Goal: Check status: Check status

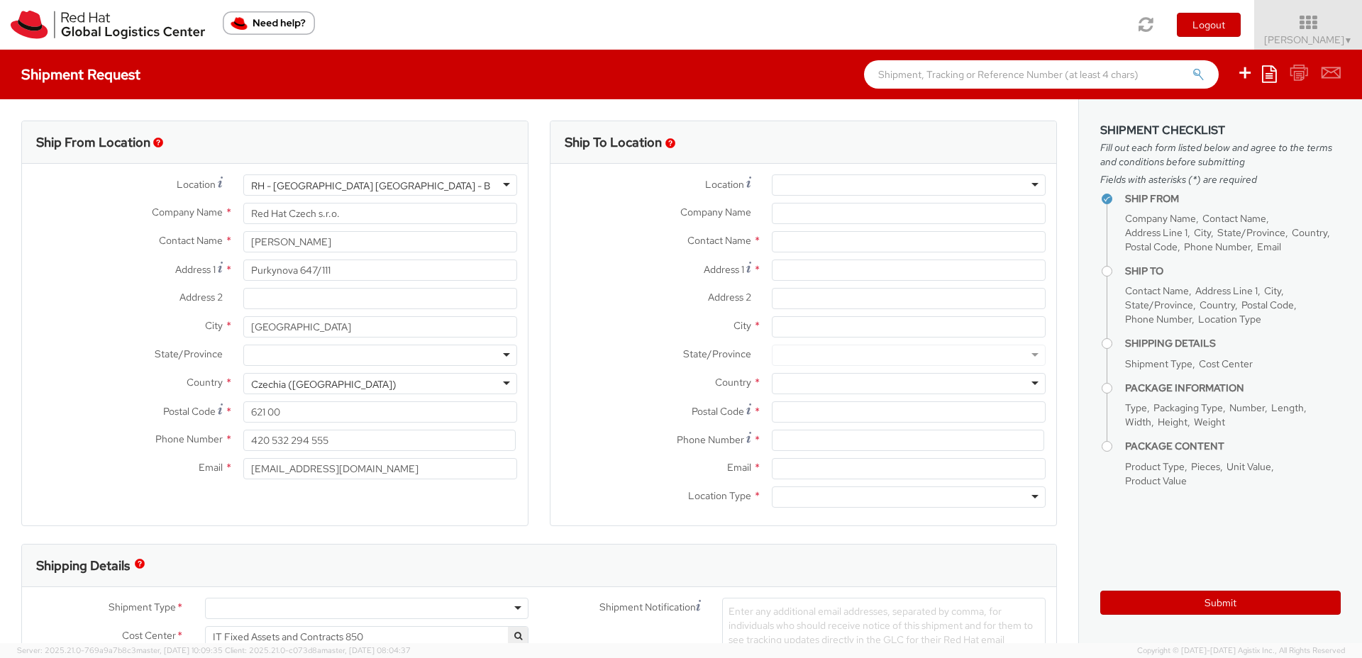
select select
click at [22, 34] on img at bounding box center [108, 25] width 194 height 28
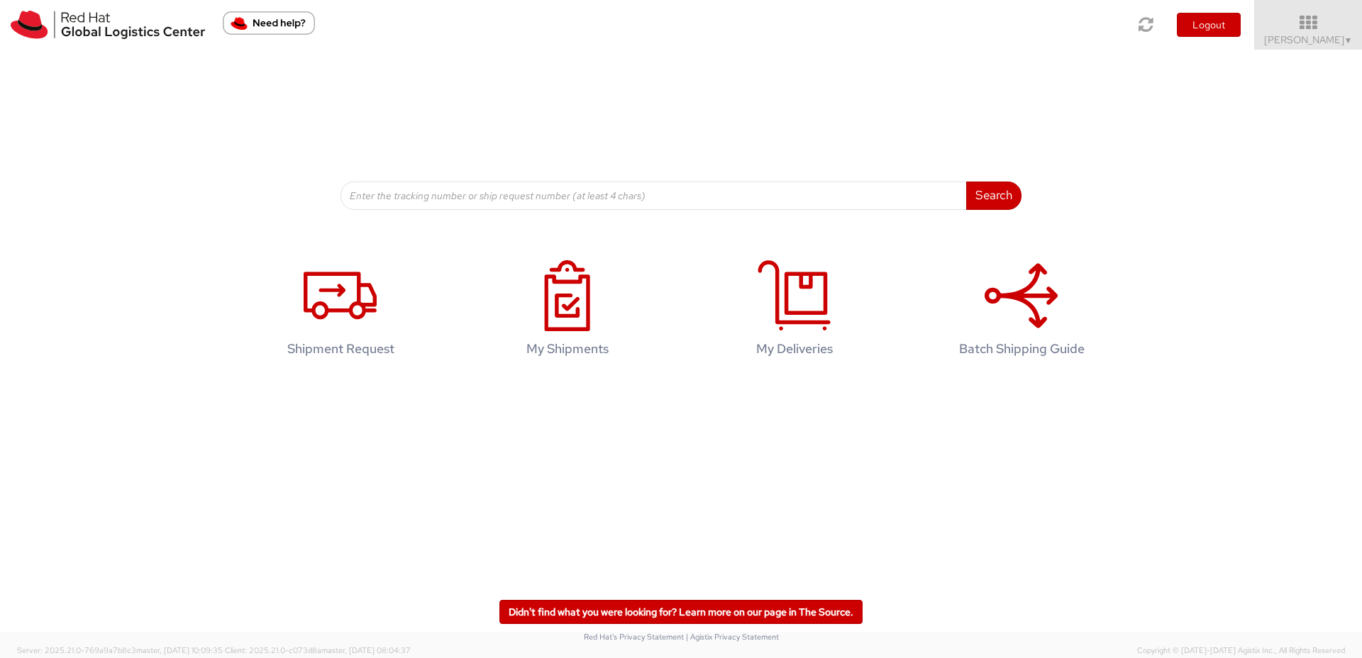
click at [586, 197] on div "Search Refine By Ship From Date To" at bounding box center [680, 130] width 681 height 160
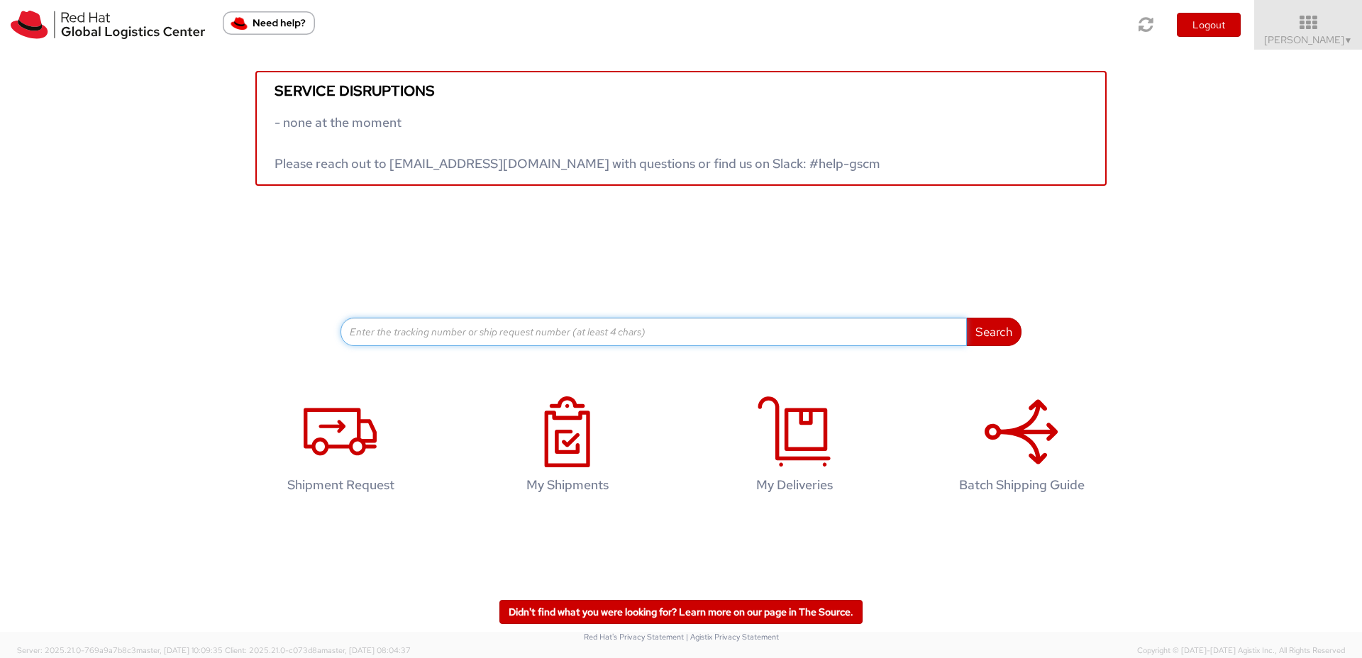
click at [439, 338] on input at bounding box center [653, 332] width 626 height 28
paste input "56978116"
click at [966, 318] on button "Search" at bounding box center [993, 332] width 55 height 28
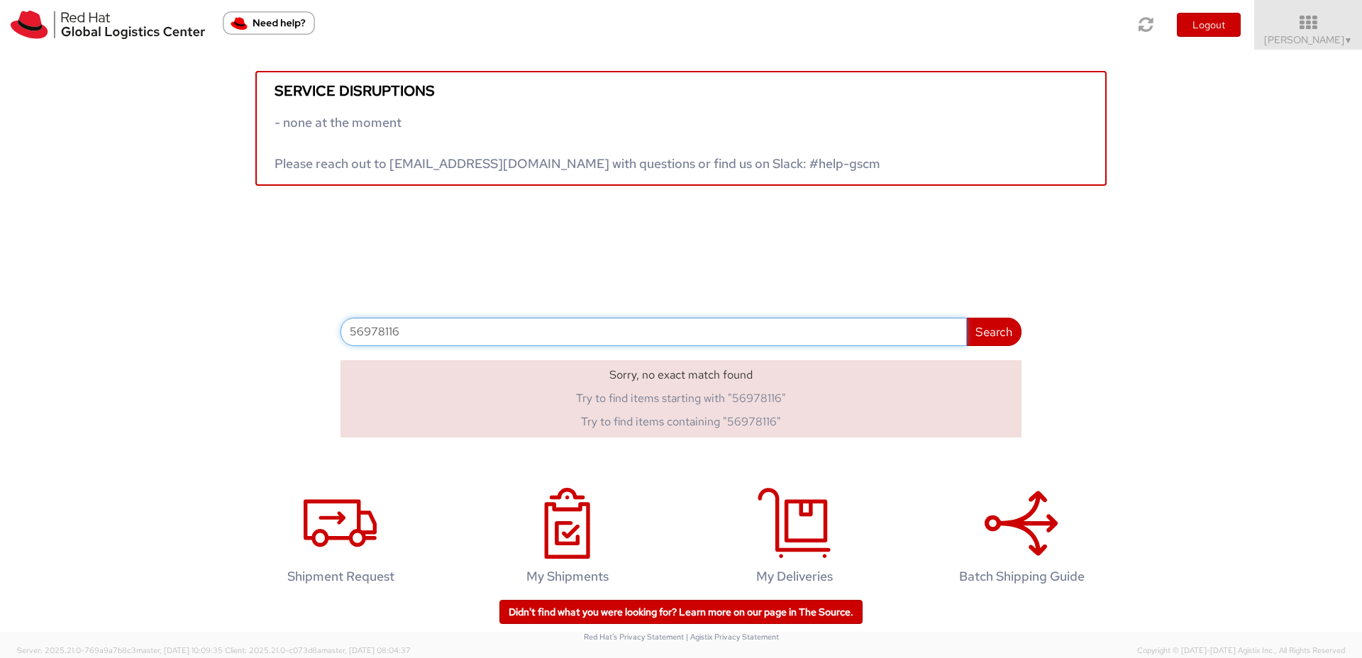
click at [377, 333] on input "56978116" at bounding box center [653, 332] width 626 height 28
paste input "7092988"
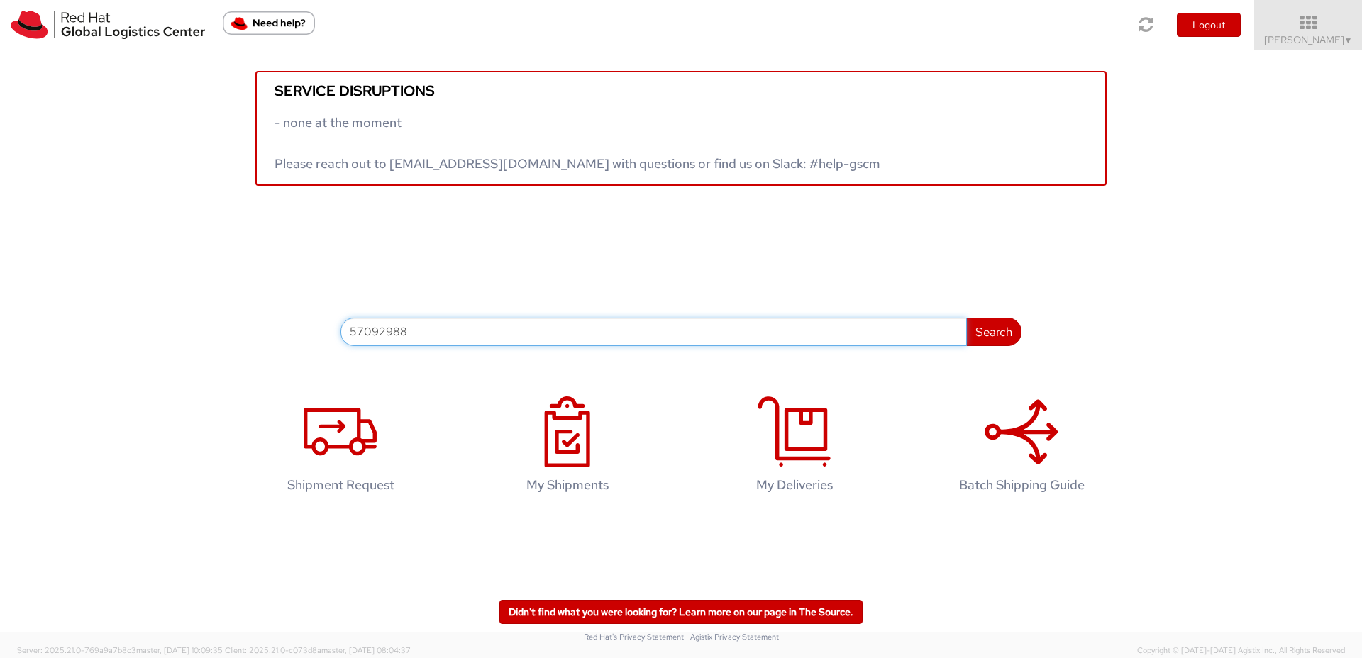
type input "57092988"
click at [966, 318] on button "Search" at bounding box center [993, 332] width 55 height 28
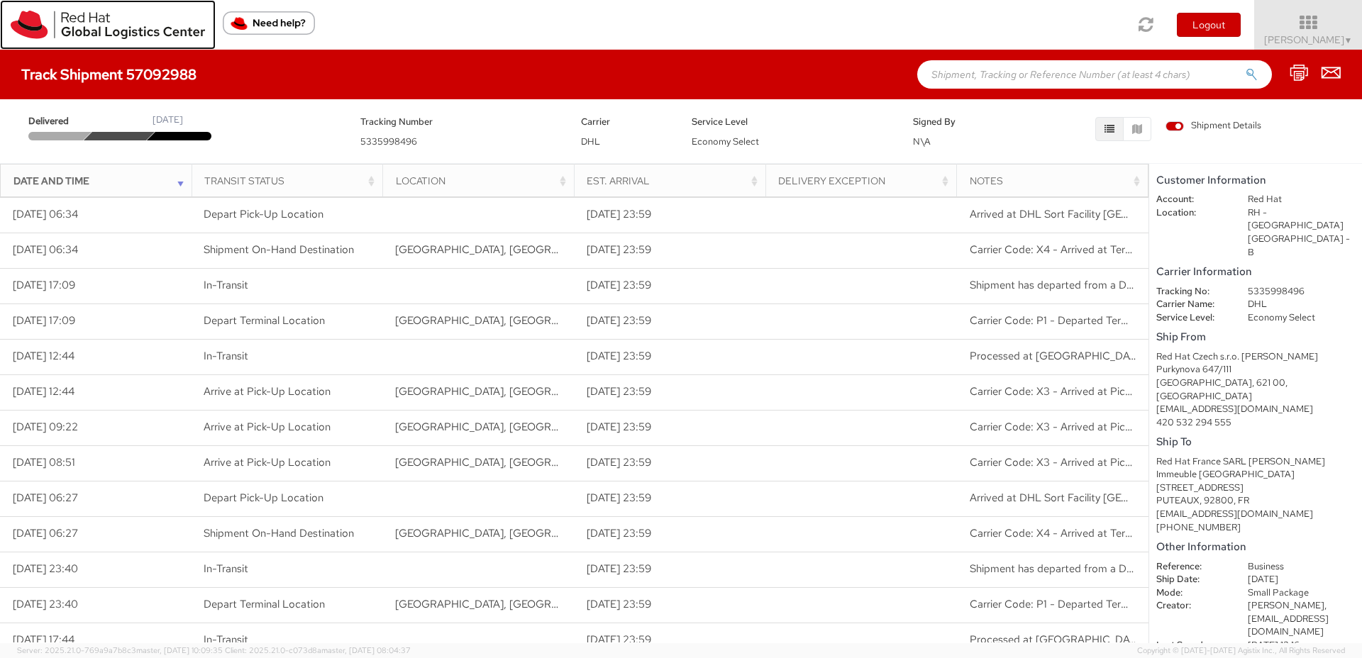
click at [35, 30] on img at bounding box center [108, 25] width 194 height 28
